Goal: Check status: Check status

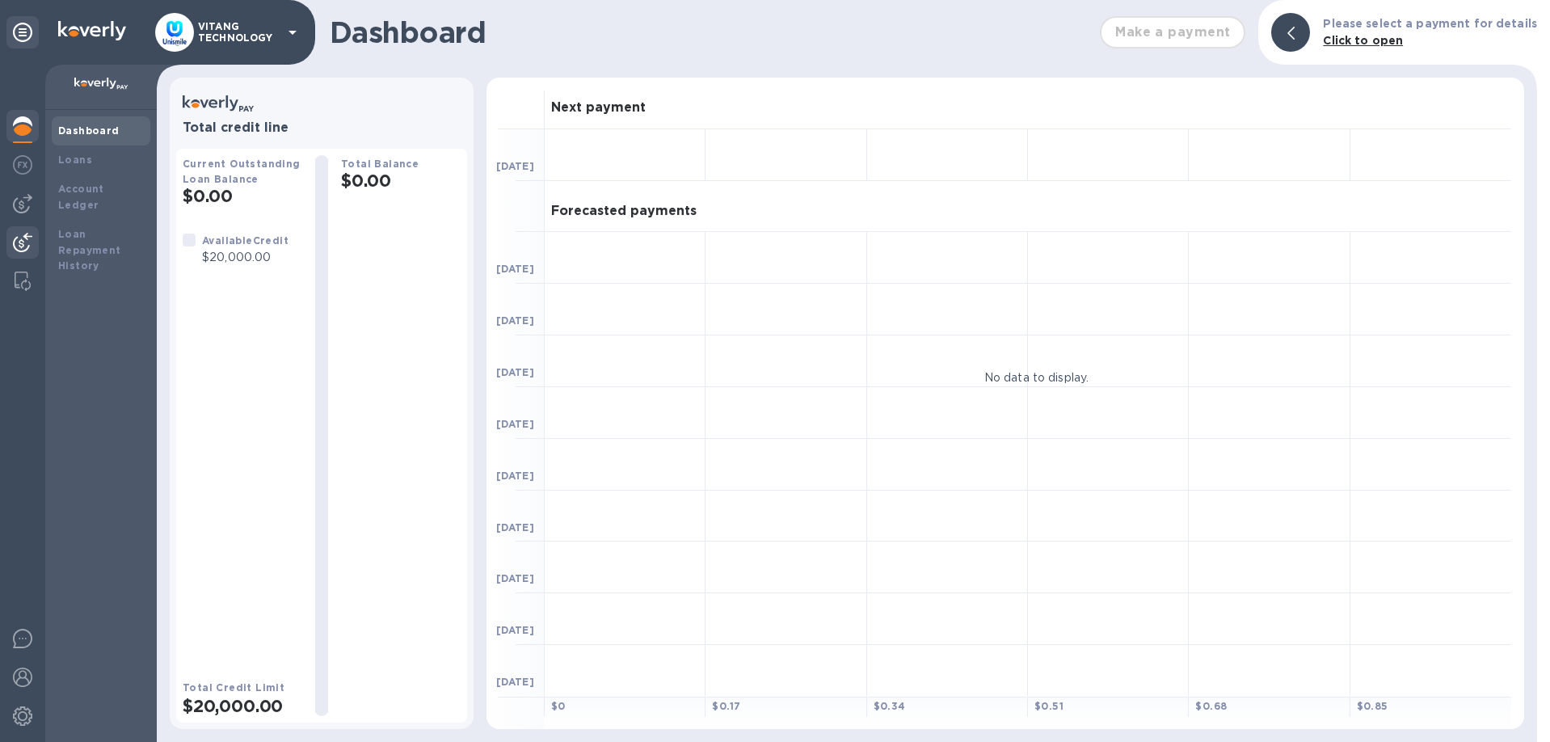
click at [25, 239] on img at bounding box center [22, 242] width 19 height 19
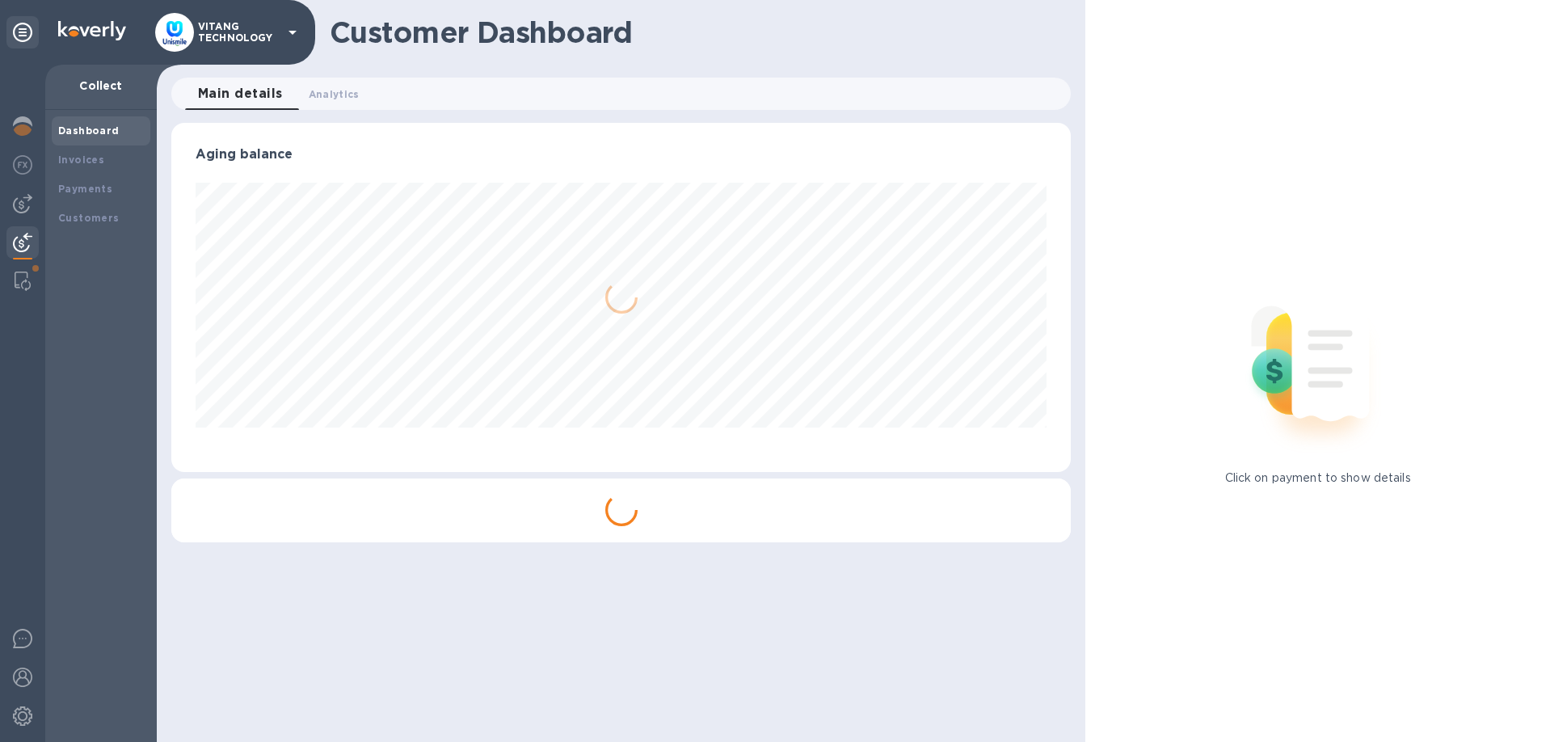
scroll to position [349, 900]
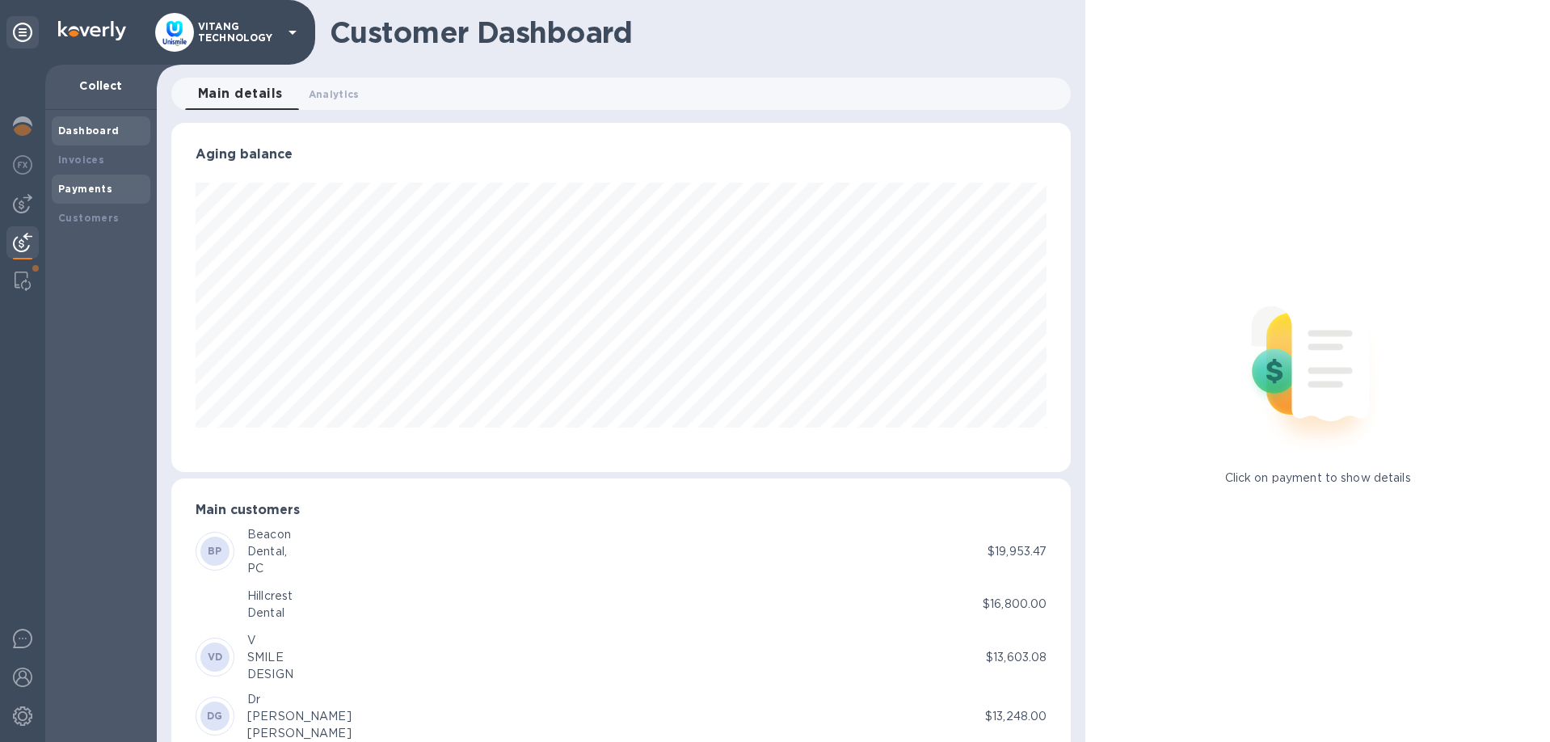
drag, startPoint x: 82, startPoint y: 173, endPoint x: 82, endPoint y: 183, distance: 9.7
click at [82, 182] on div "Dashboard Invoices Payments Customers" at bounding box center [101, 174] width 99 height 116
click at [82, 183] on b "Payments" at bounding box center [85, 189] width 54 height 12
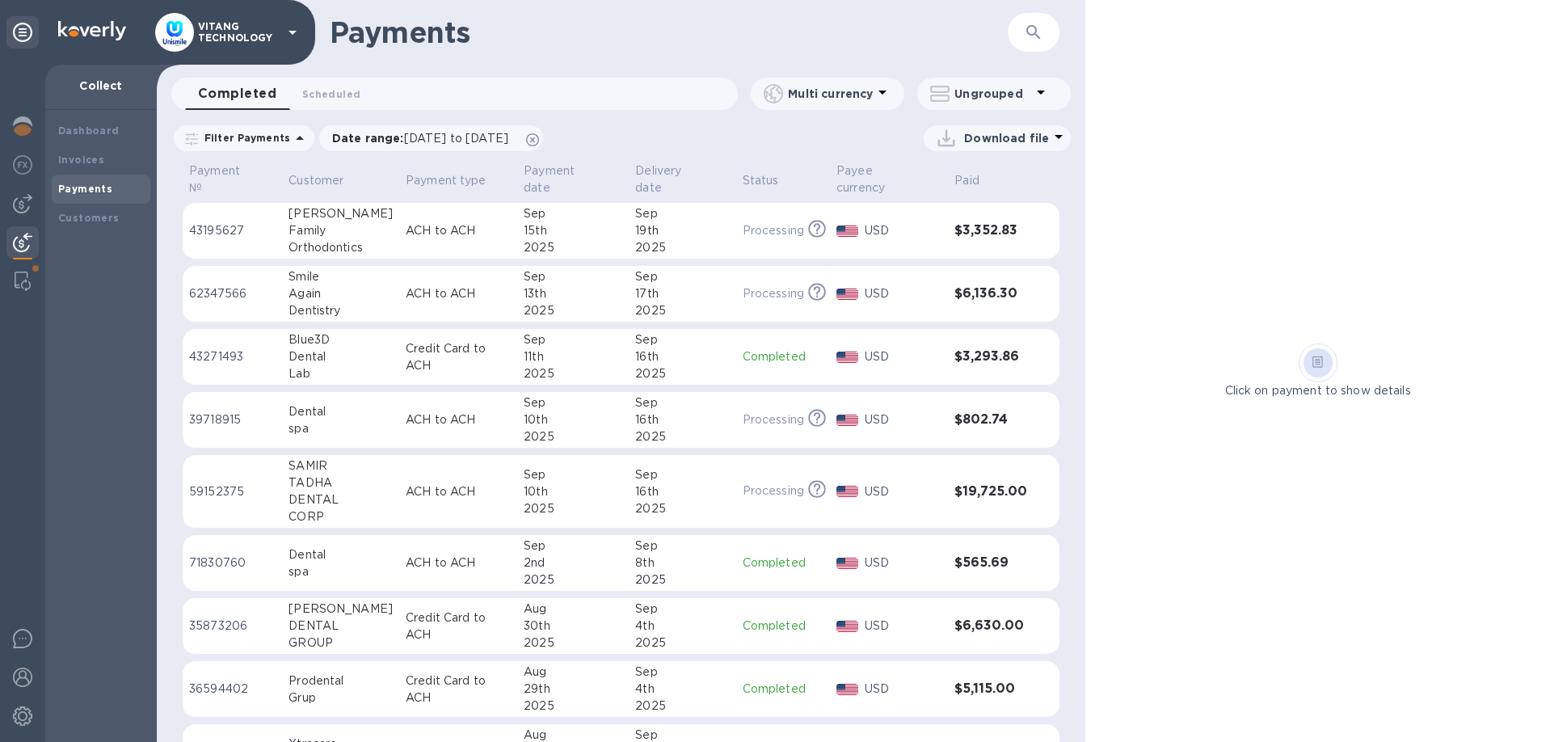
click at [699, 348] on div "16th" at bounding box center [682, 356] width 94 height 17
